Goal: Task Accomplishment & Management: Complete application form

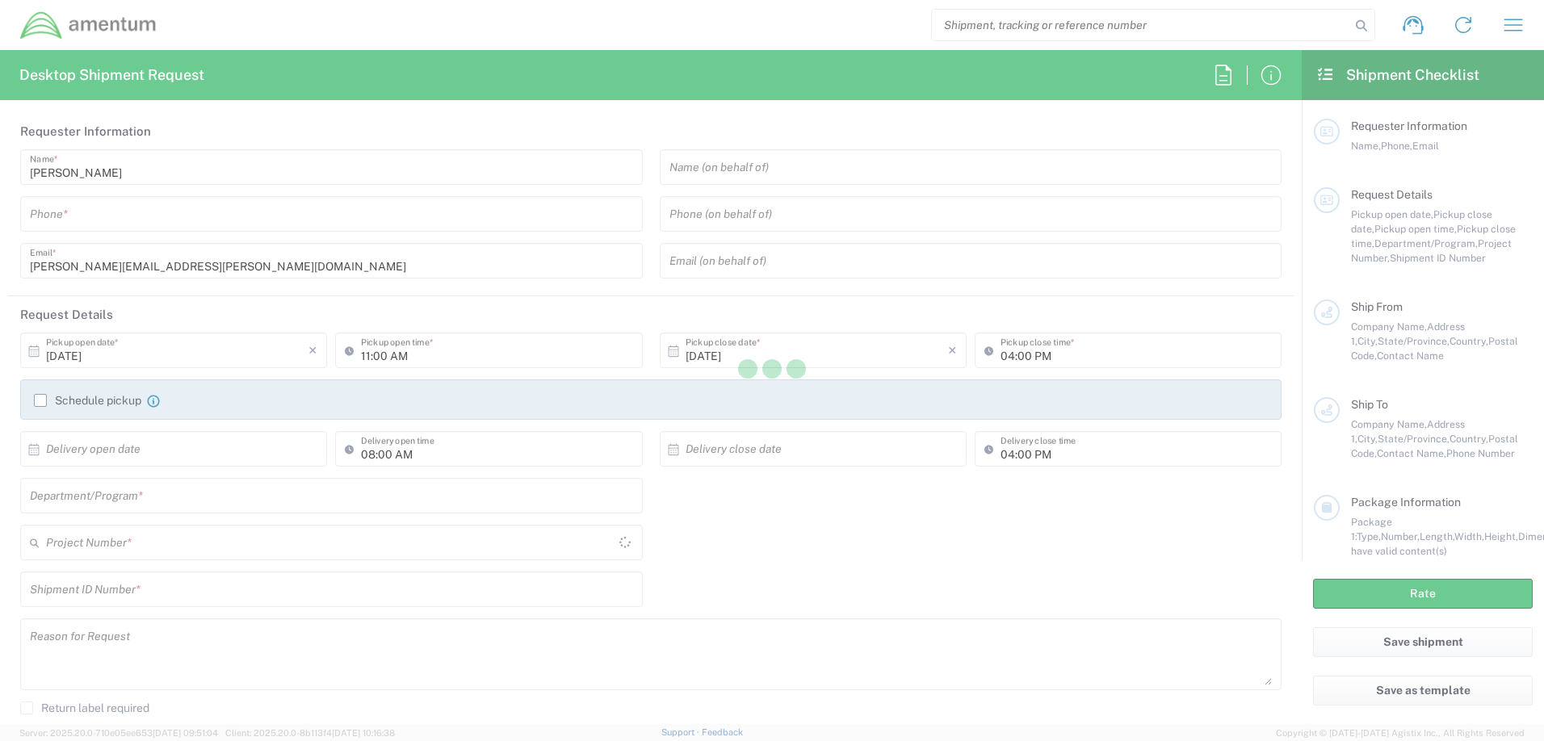
type input "[GEOGRAPHIC_DATA]"
type input "AUTEC"
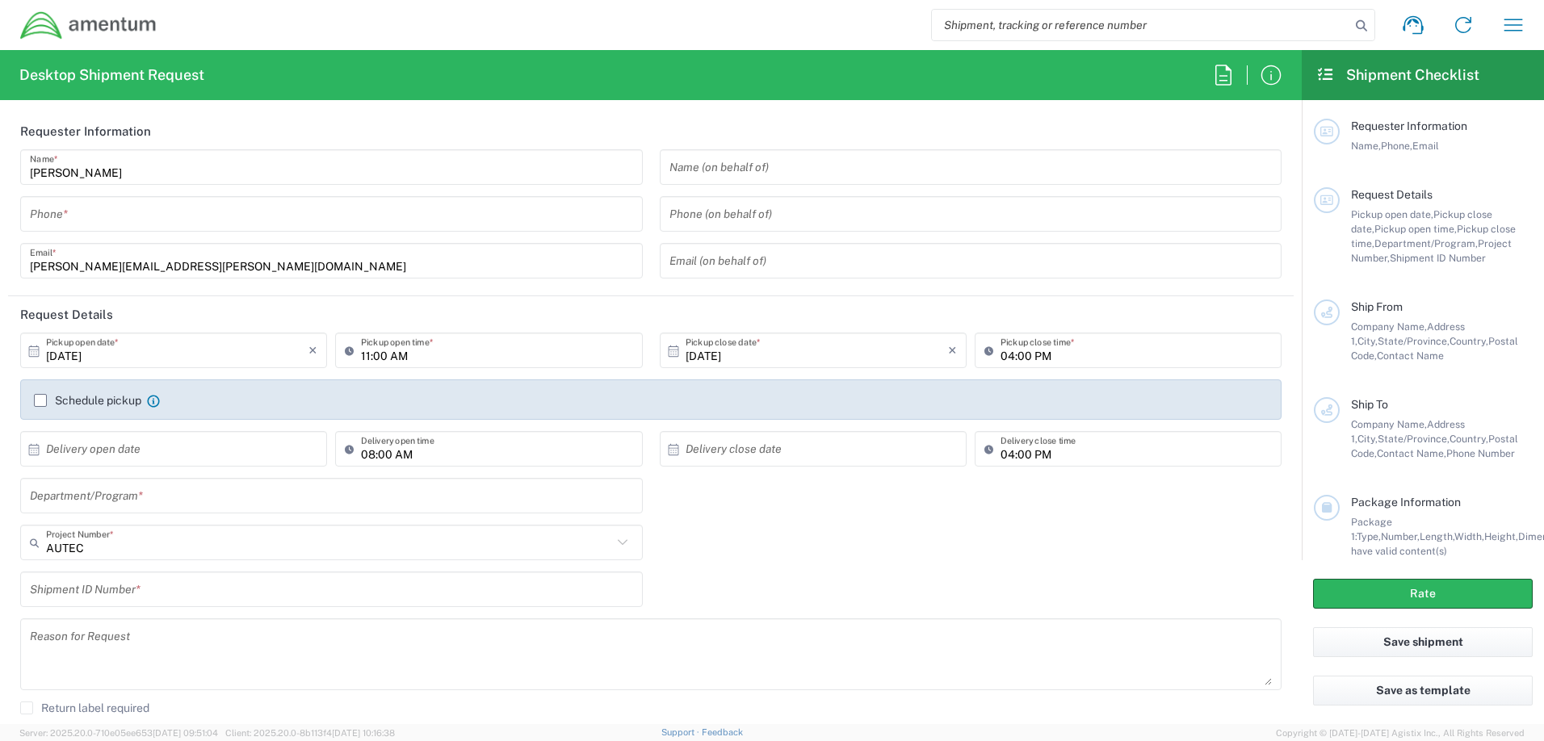
click at [209, 217] on input "tel" at bounding box center [331, 214] width 603 height 28
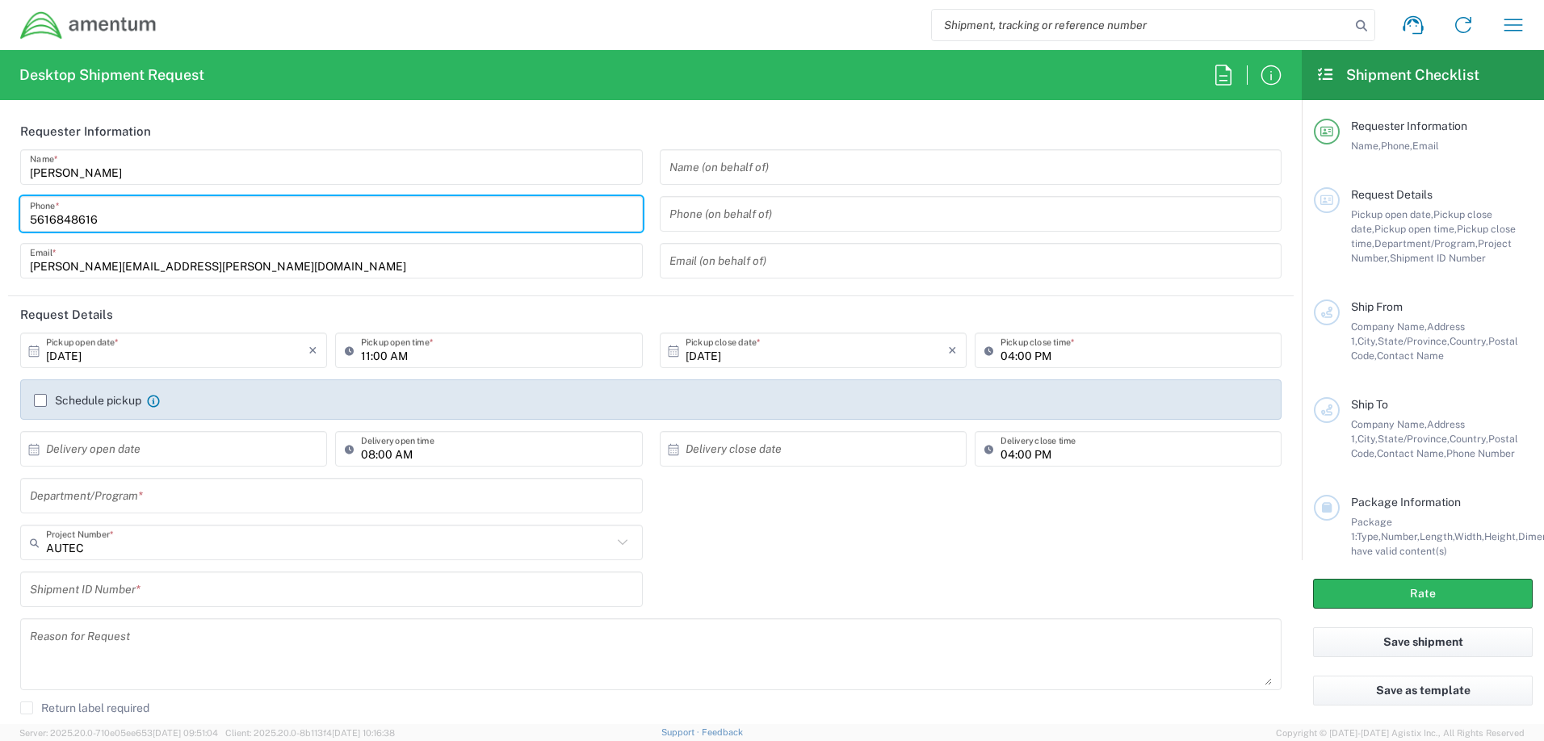
type input "5616848616"
click at [815, 173] on input "text" at bounding box center [970, 167] width 603 height 28
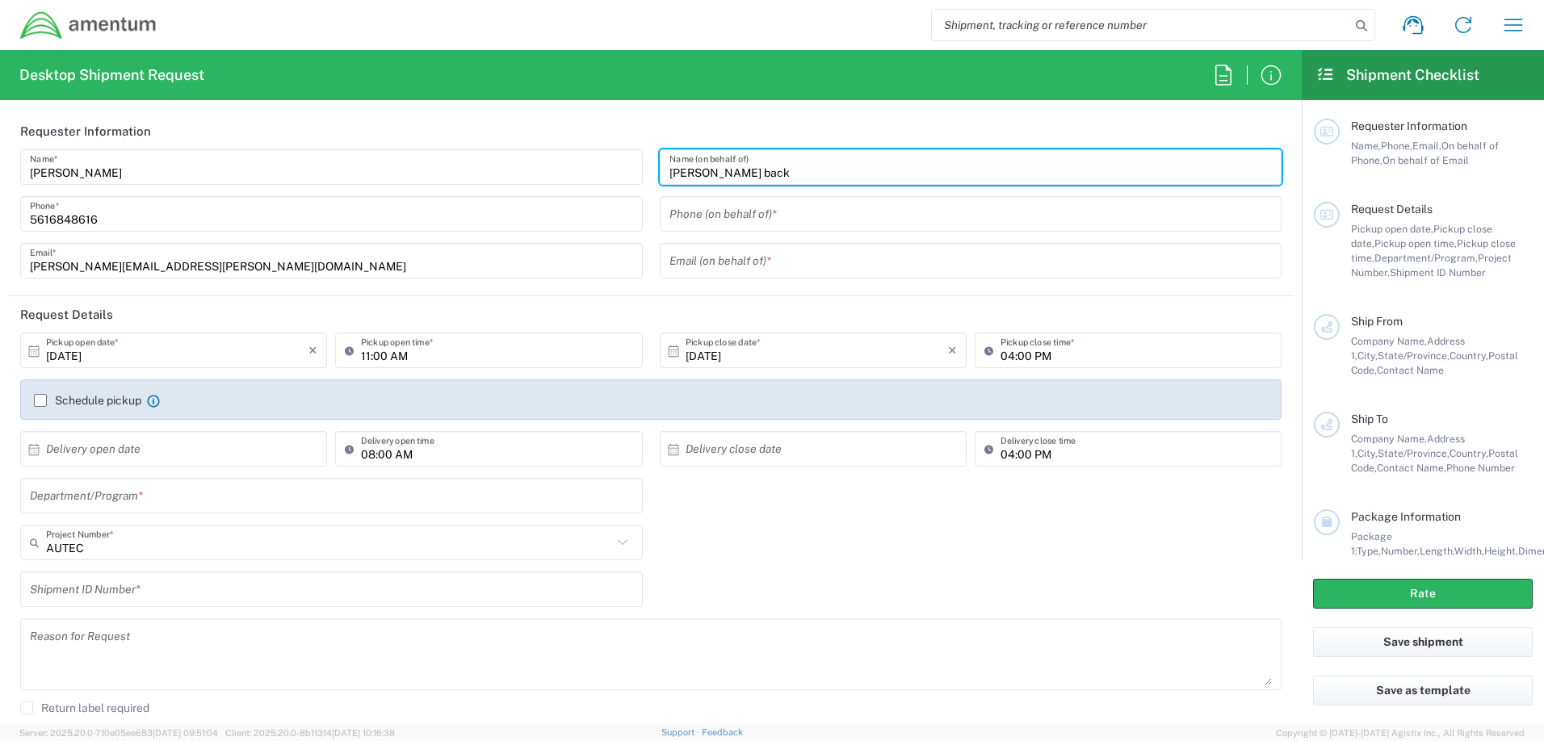
type input "cynthia back"
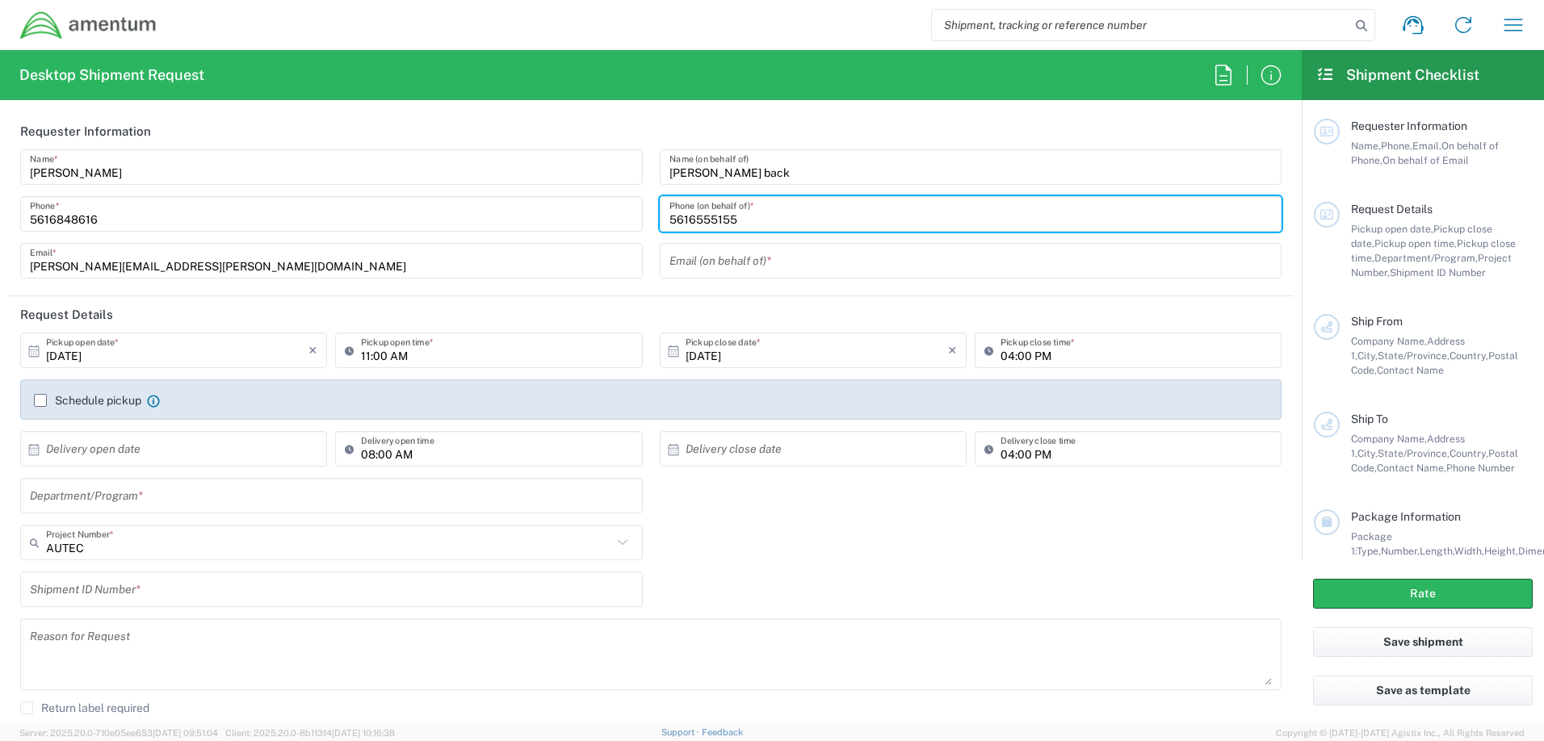
type input "5616555155"
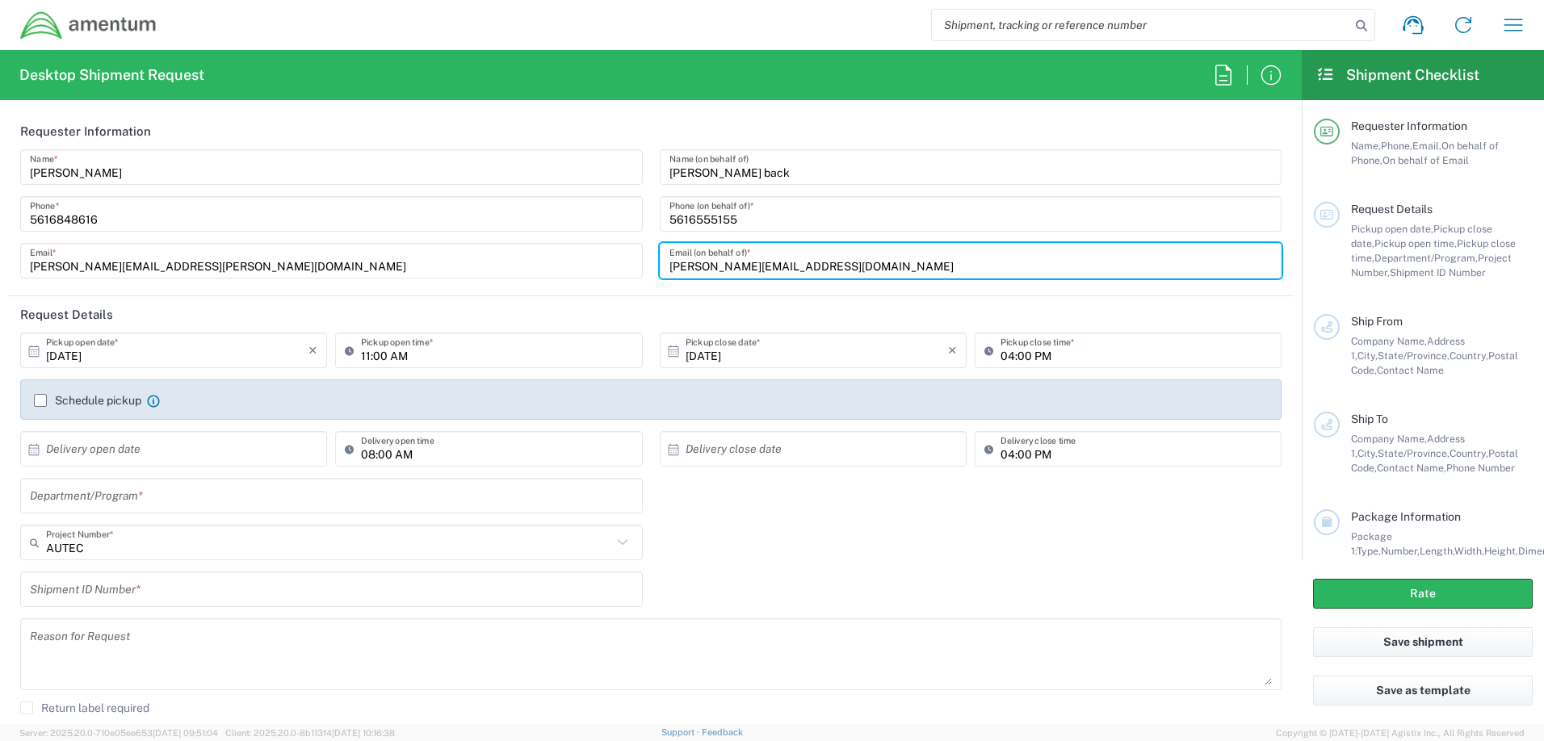
type input "Cynthia.a.back3.ctr@us.navy.mil"
click at [37, 402] on label "Schedule pickup" at bounding box center [87, 400] width 107 height 13
click at [40, 401] on input "Schedule pickup" at bounding box center [40, 401] width 0 height 0
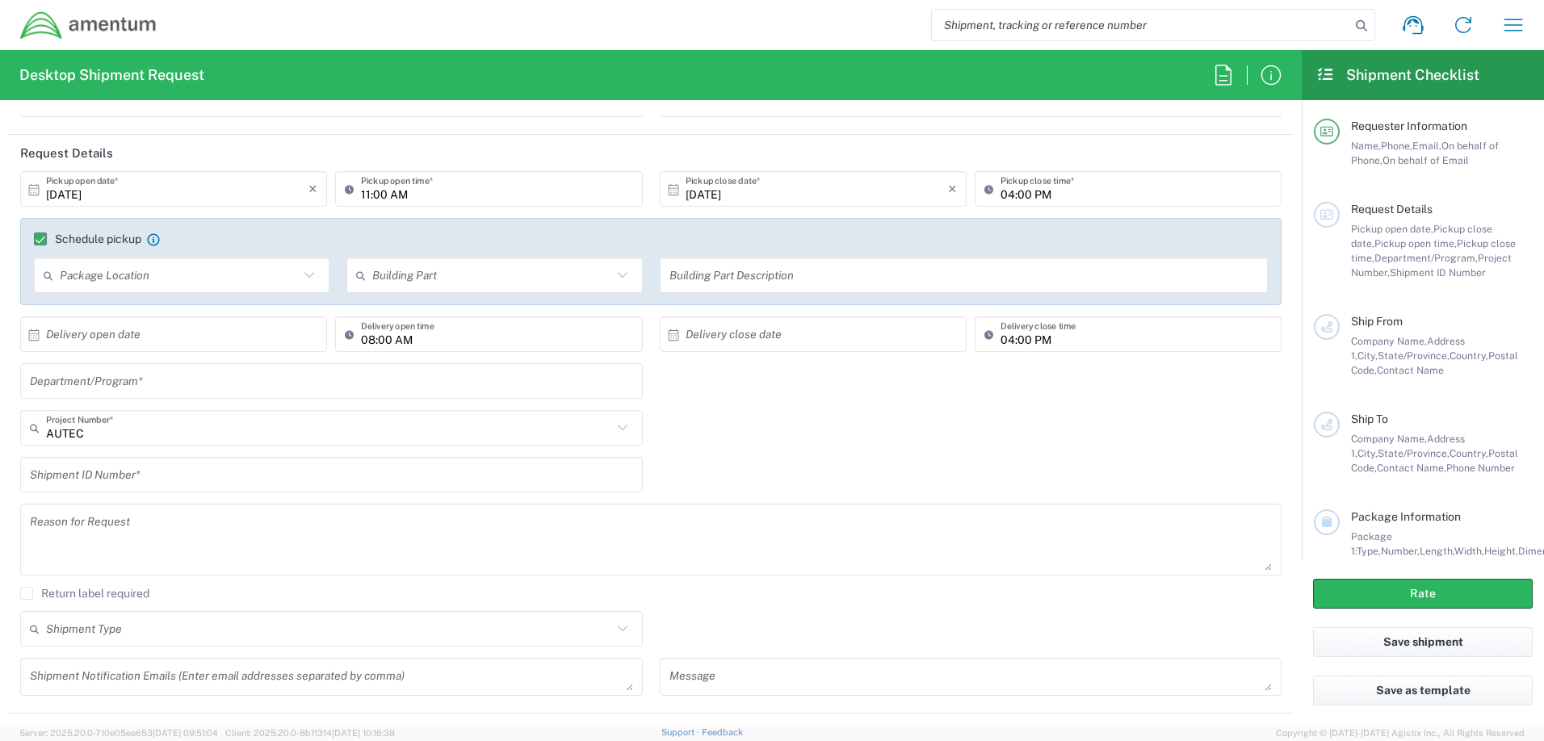
scroll to position [242, 0]
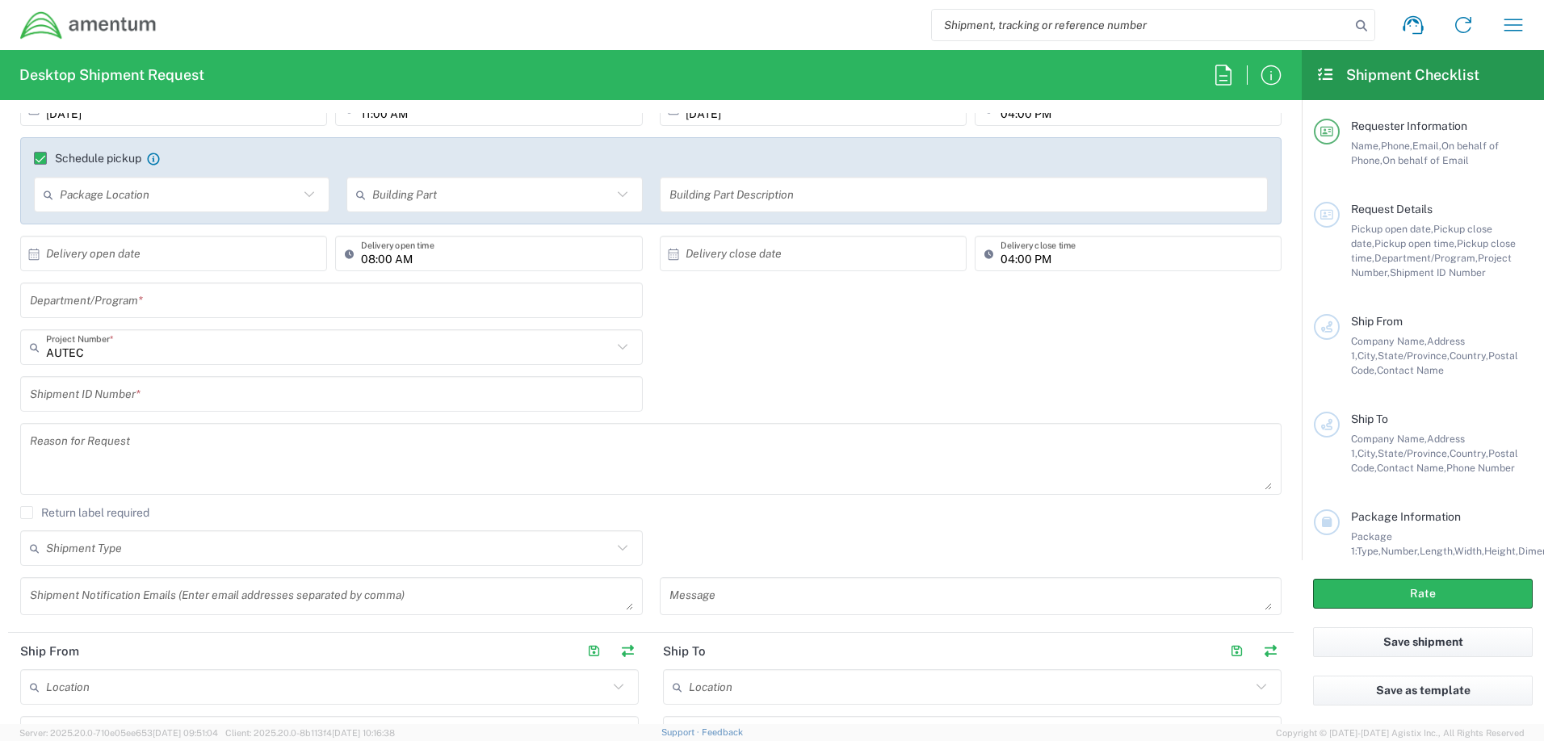
click at [315, 400] on input "text" at bounding box center [331, 394] width 603 height 28
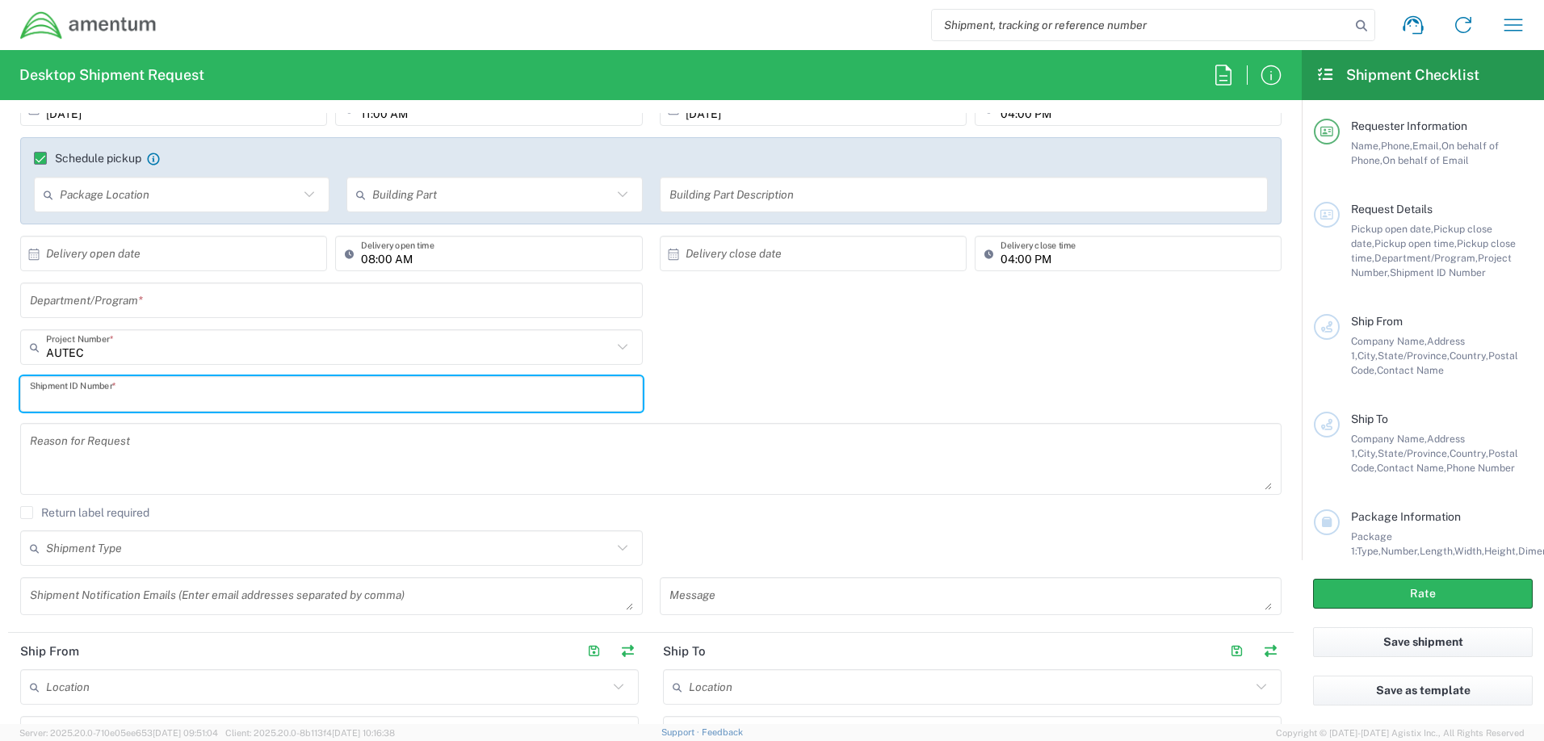
click at [149, 348] on input "AUTEC" at bounding box center [329, 348] width 566 height 28
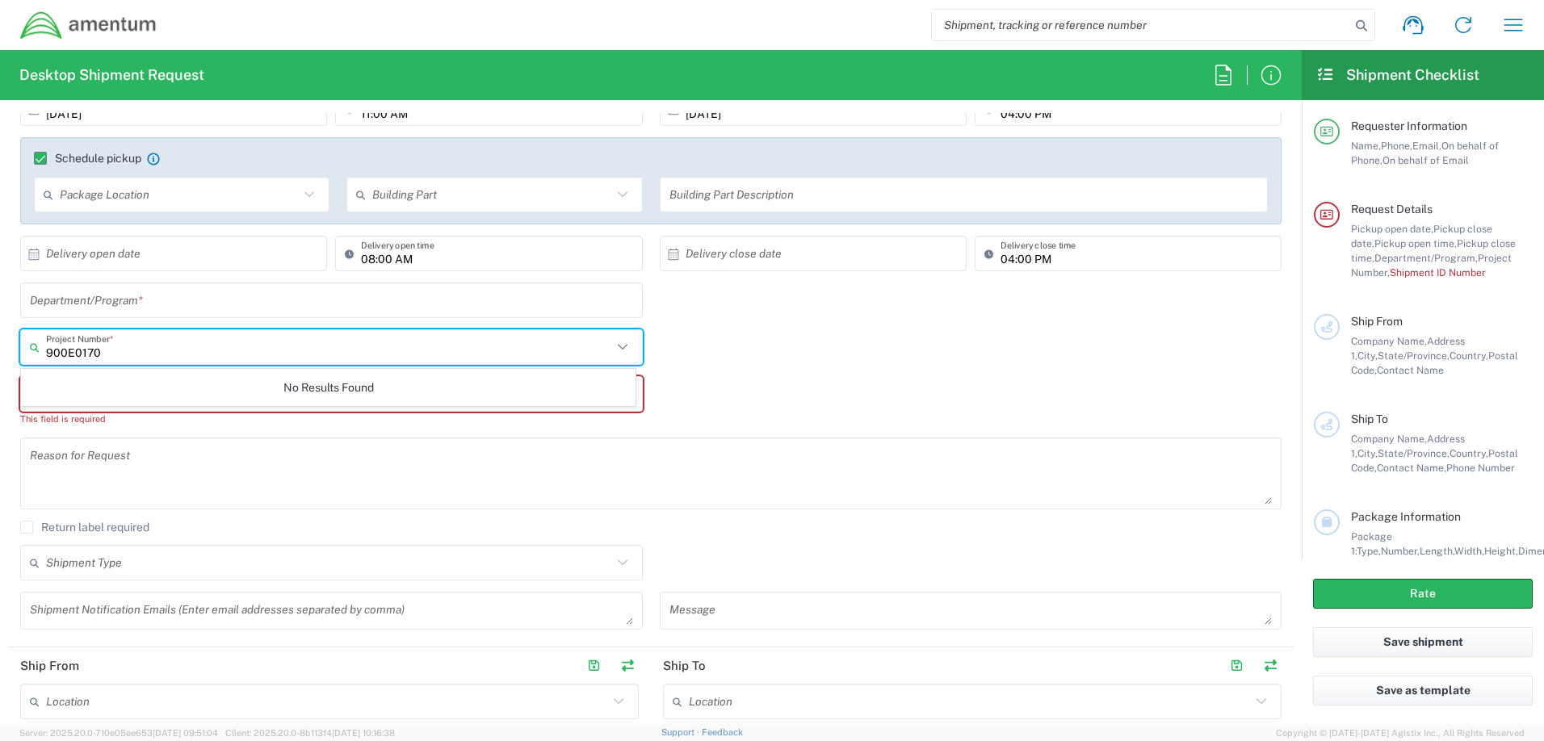
click at [145, 350] on input "900E0170" at bounding box center [329, 348] width 566 height 28
type input "900E0170"
click at [150, 304] on input "text" at bounding box center [331, 301] width 603 height 28
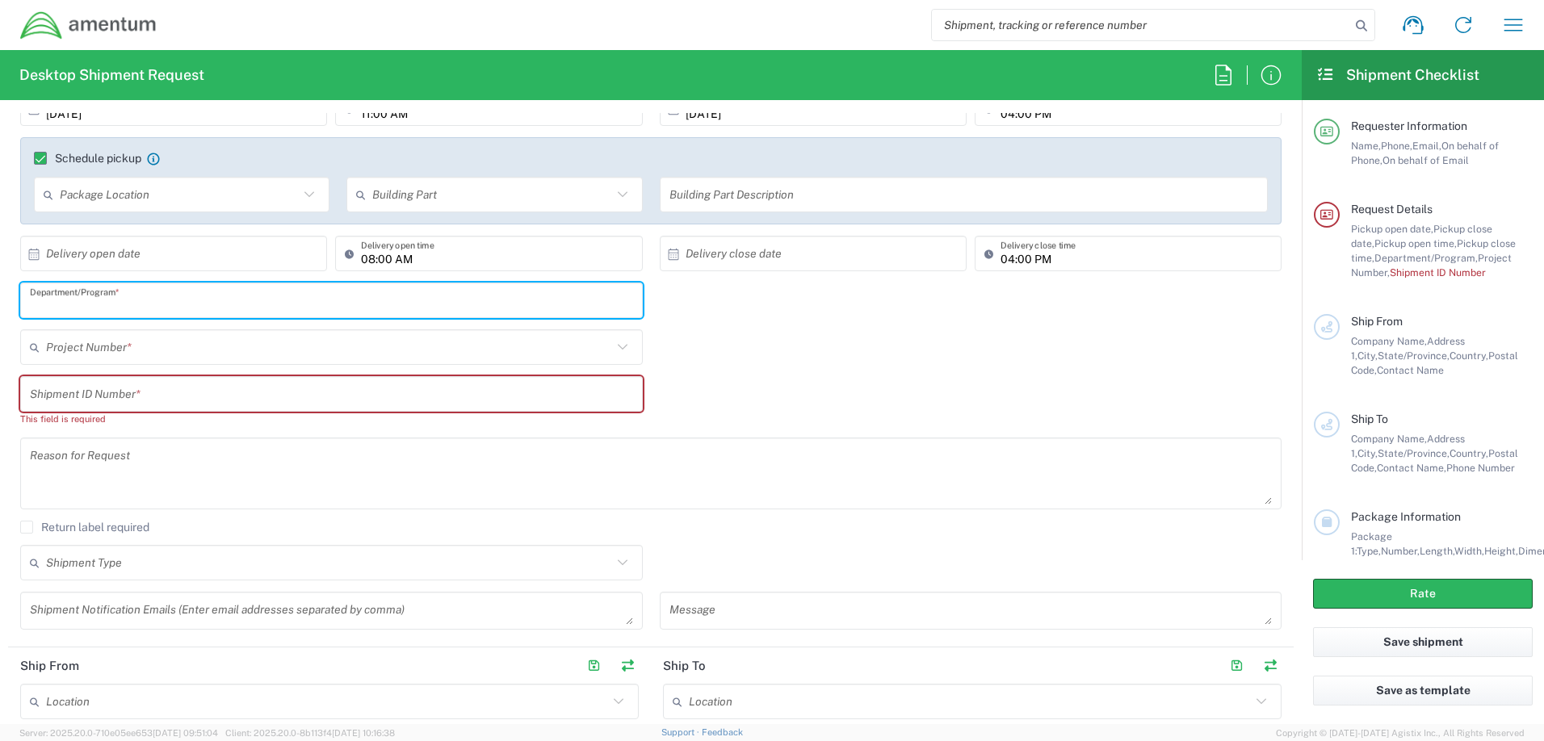
click at [168, 362] on input "text" at bounding box center [329, 348] width 566 height 28
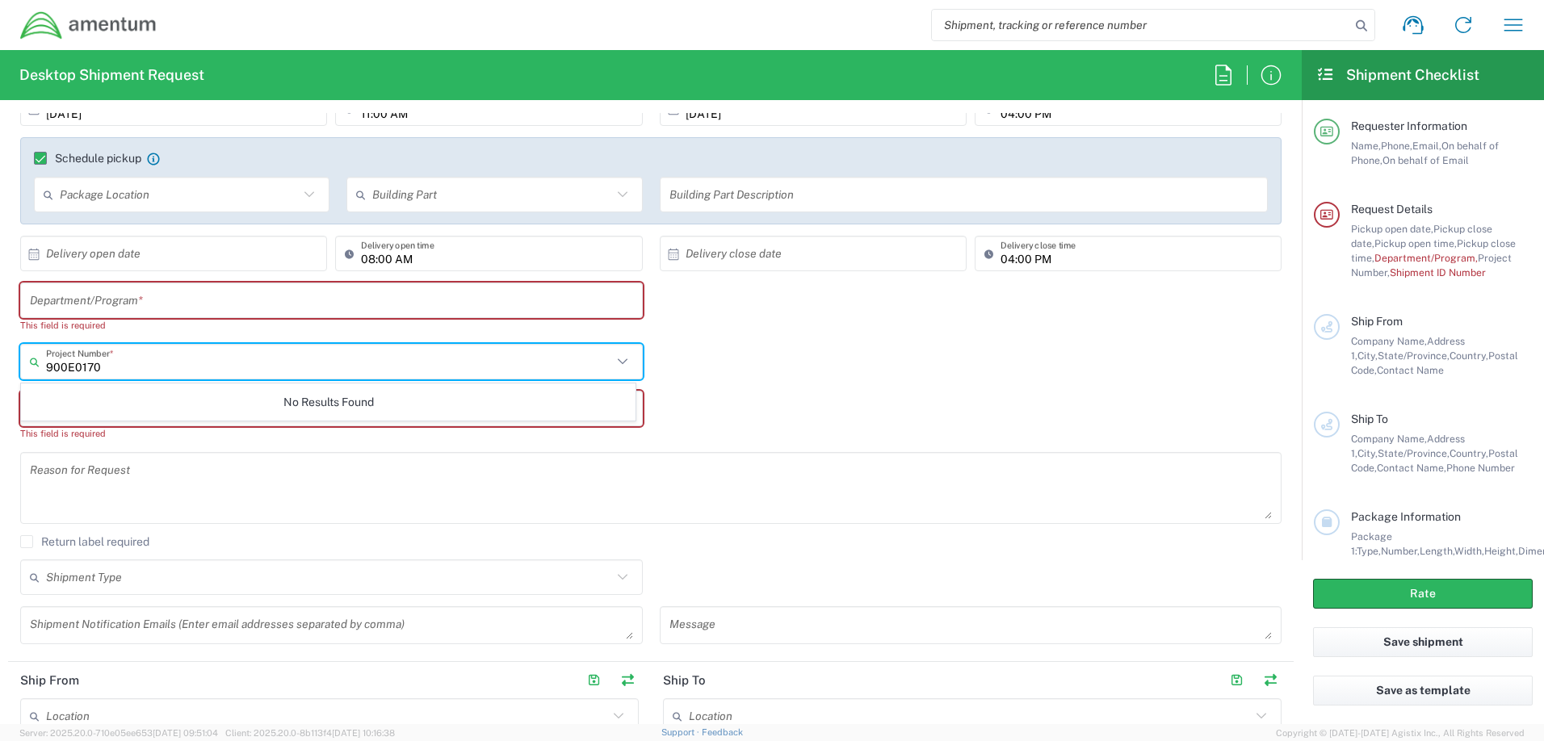
click at [182, 353] on input "900E0170" at bounding box center [329, 362] width 566 height 28
type input "900E0170"
click at [203, 412] on div "No Results Found" at bounding box center [328, 402] width 615 height 37
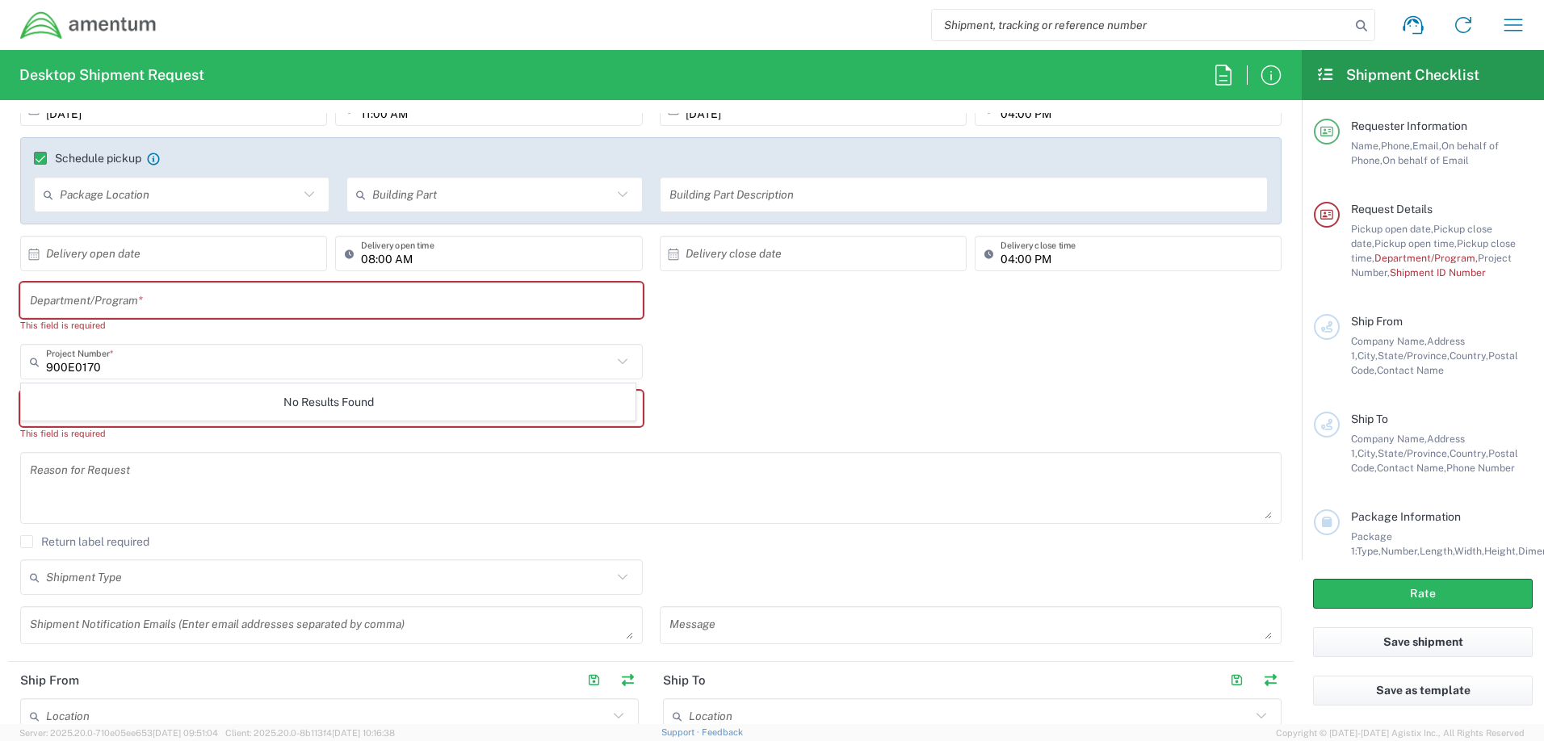
click at [157, 292] on input "text" at bounding box center [331, 301] width 603 height 28
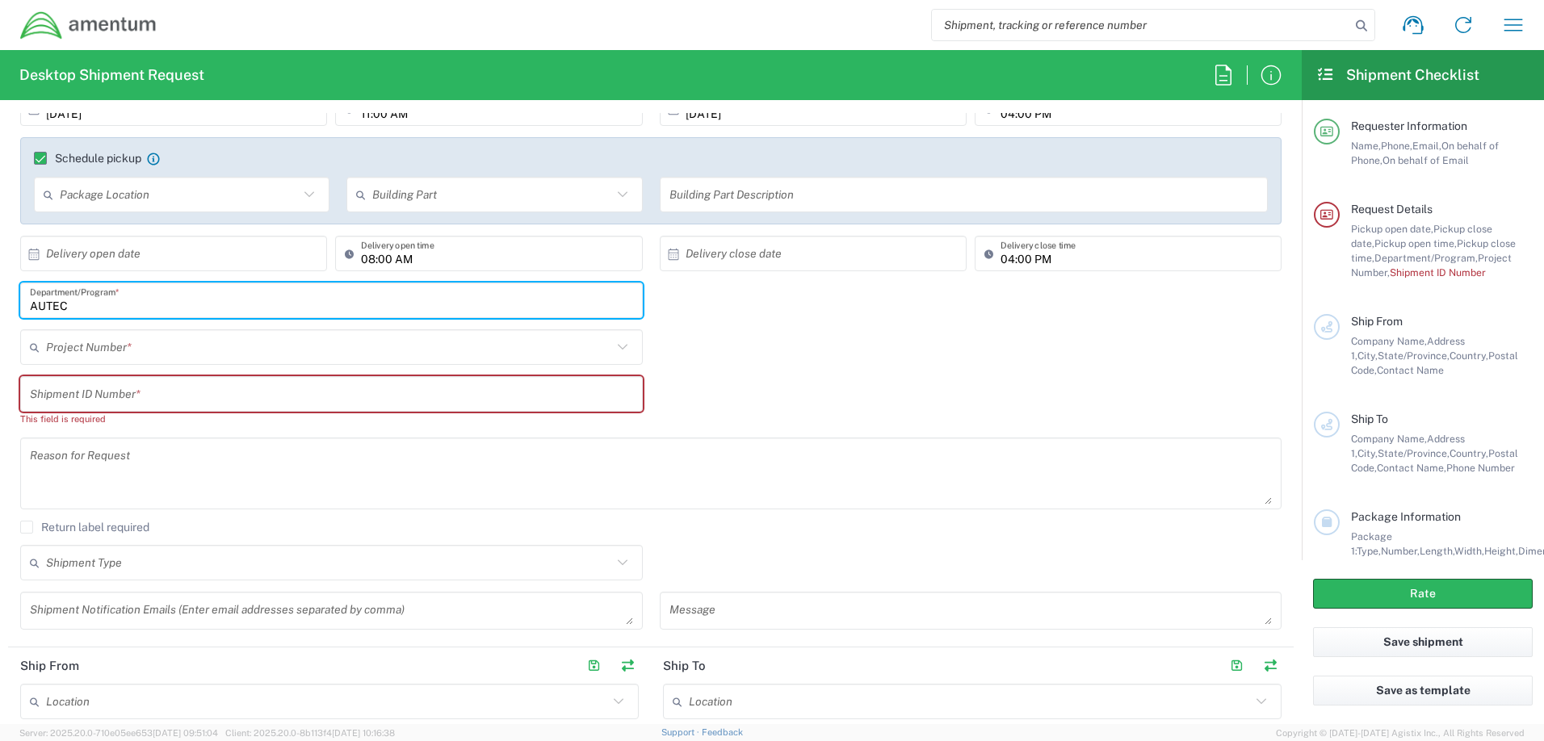
type input "AUTEC"
click at [180, 341] on input "text" at bounding box center [329, 348] width 566 height 28
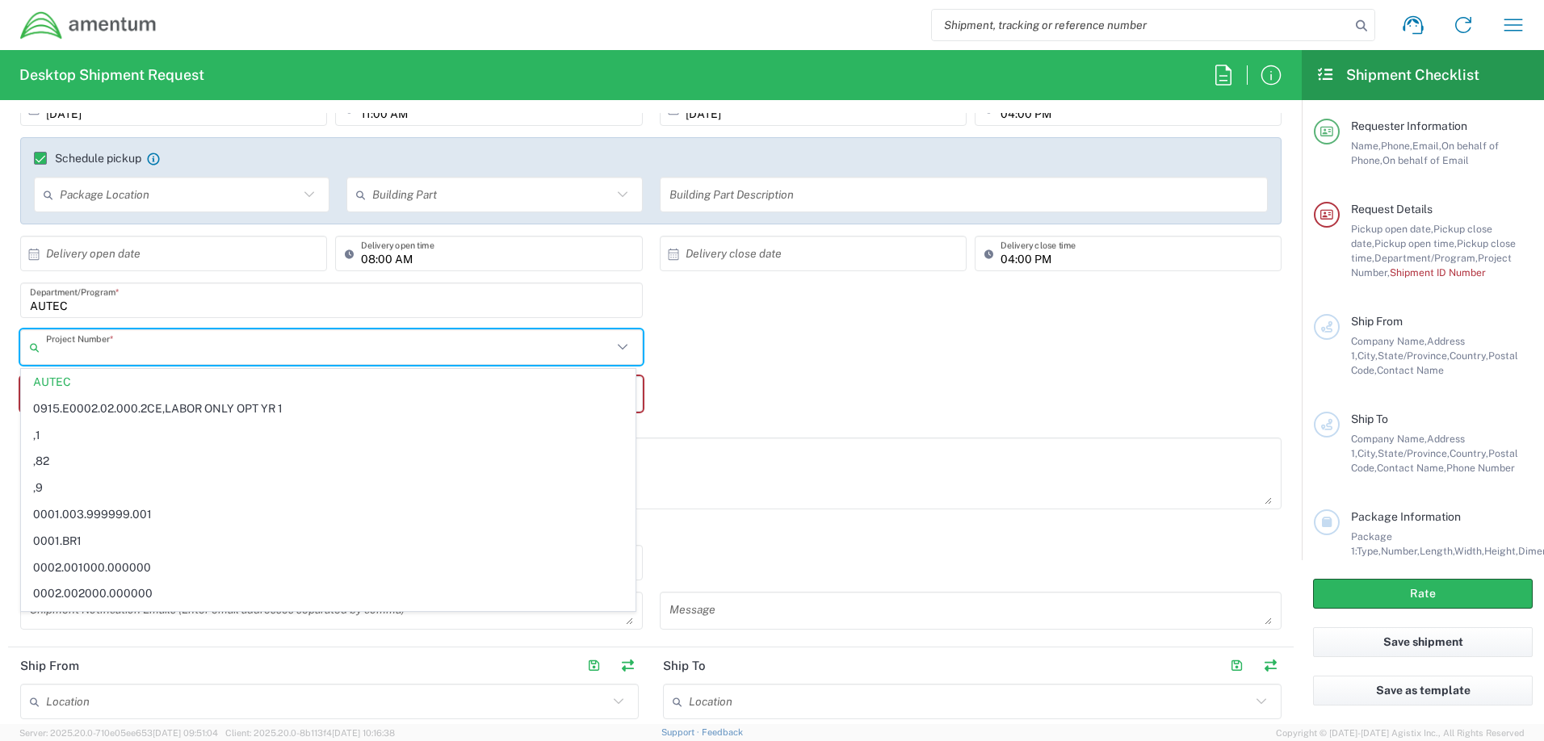
type input "7"
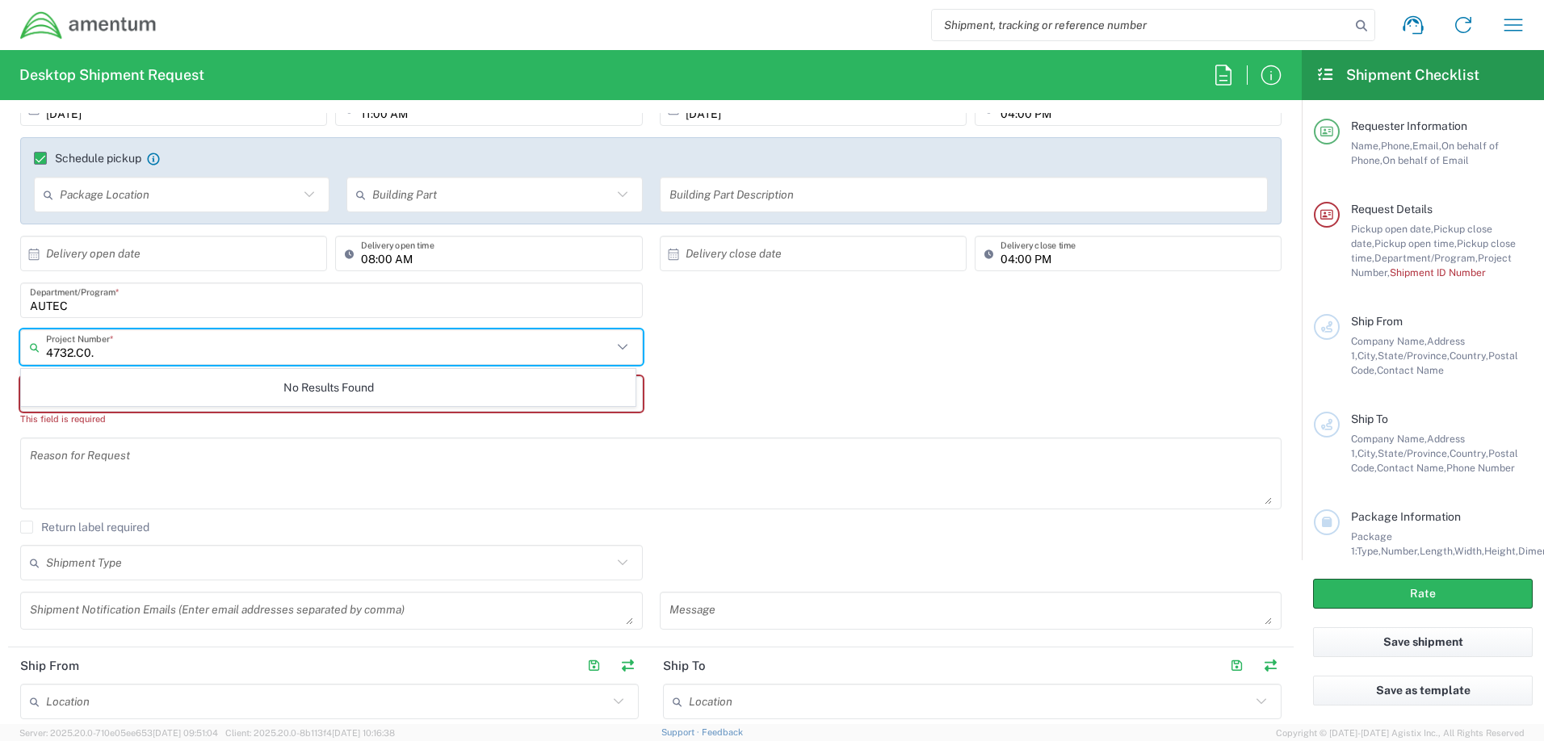
type input "4732.C0.0"
